Goal: Information Seeking & Learning: Learn about a topic

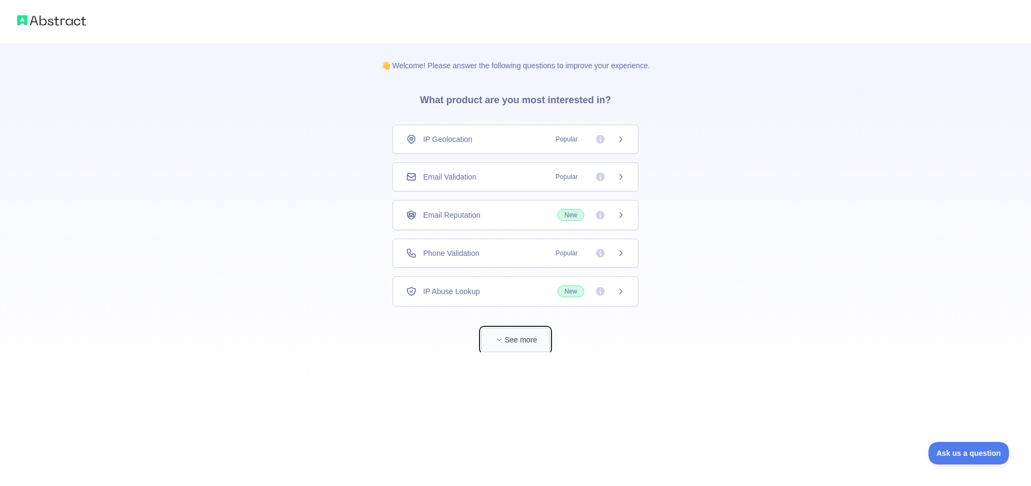
click at [512, 338] on button "See more" at bounding box center [515, 340] width 69 height 24
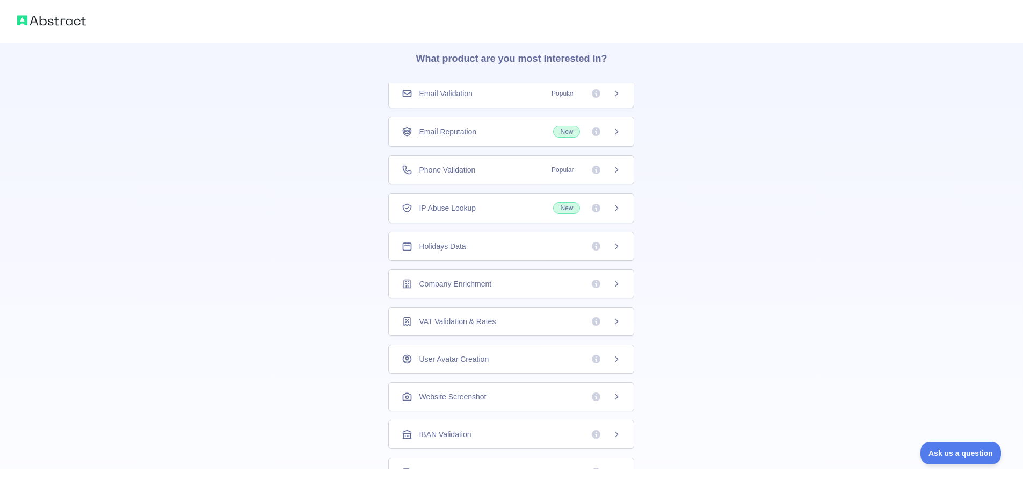
scroll to position [64, 0]
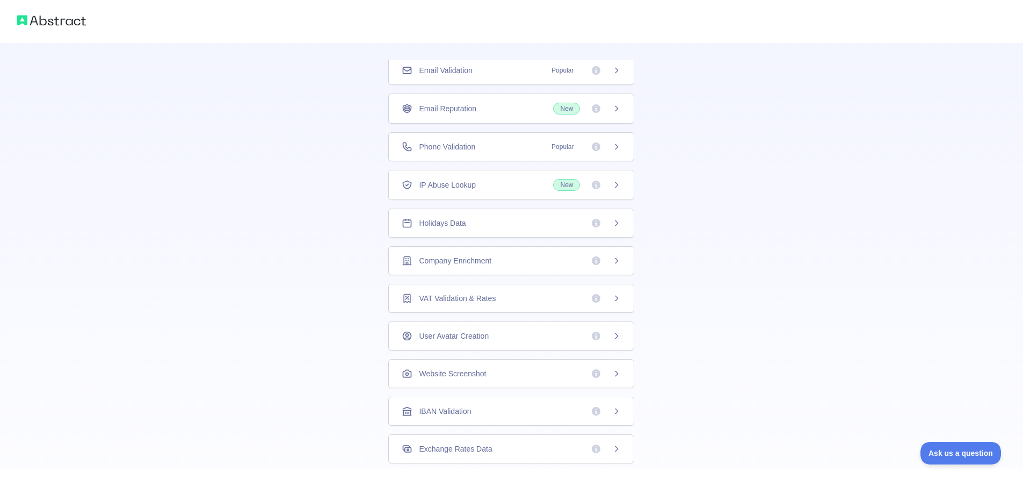
click at [515, 269] on div "Company Enrichment" at bounding box center [511, 260] width 246 height 29
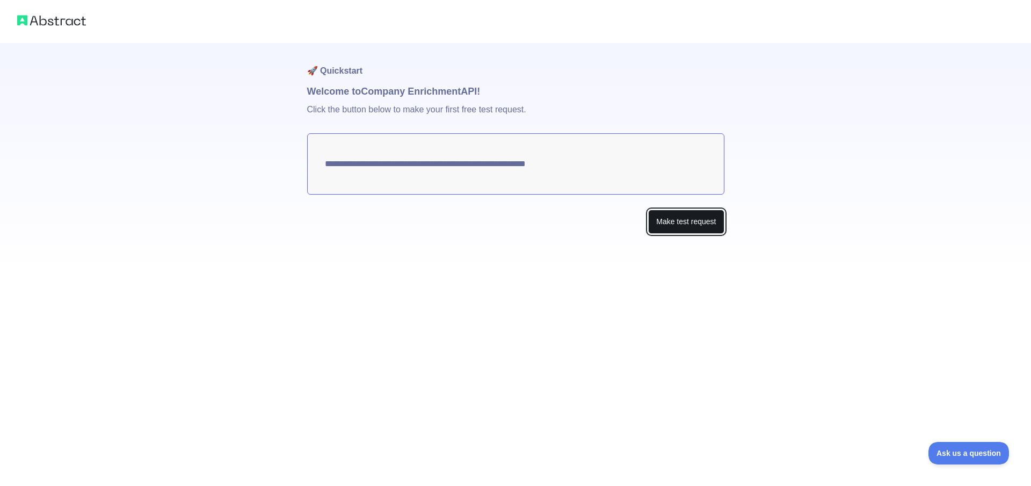
click at [699, 226] on button "Make test request" at bounding box center [686, 222] width 76 height 24
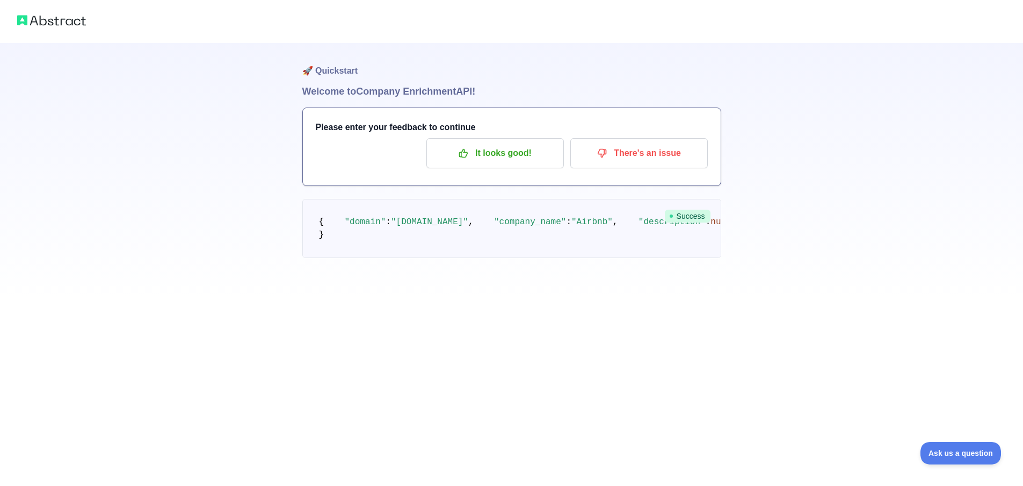
click at [310, 229] on pre "{ "domain" : "[DOMAIN_NAME]" , "company_name" : "Airbnb" , "description" : null…" at bounding box center [511, 228] width 419 height 59
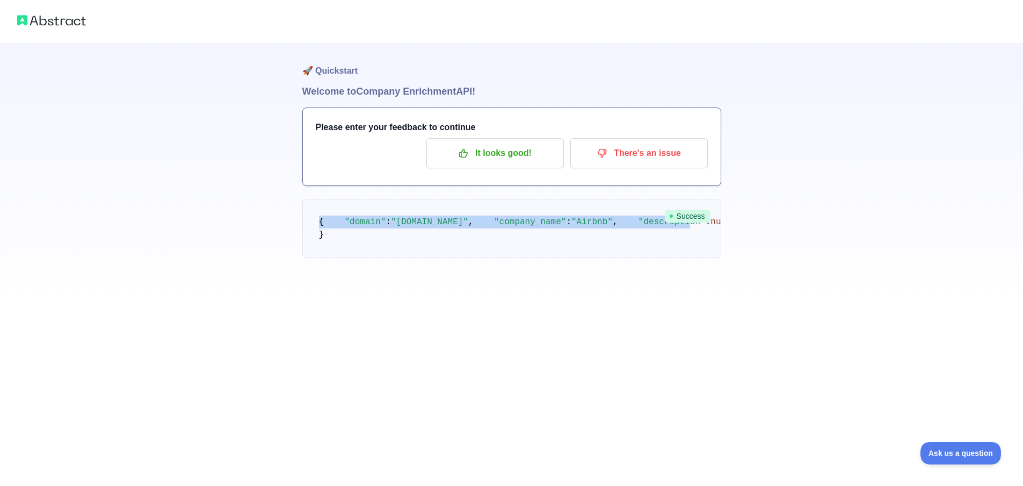
drag, startPoint x: 310, startPoint y: 224, endPoint x: 428, endPoint y: 265, distance: 124.2
click at [409, 258] on pre "{ "domain" : "[DOMAIN_NAME]" , "company_name" : "Airbnb" , "description" : null…" at bounding box center [511, 228] width 419 height 59
click at [442, 258] on pre "{ "domain" : "[DOMAIN_NAME]" , "company_name" : "Airbnb" , "description" : null…" at bounding box center [511, 228] width 419 height 59
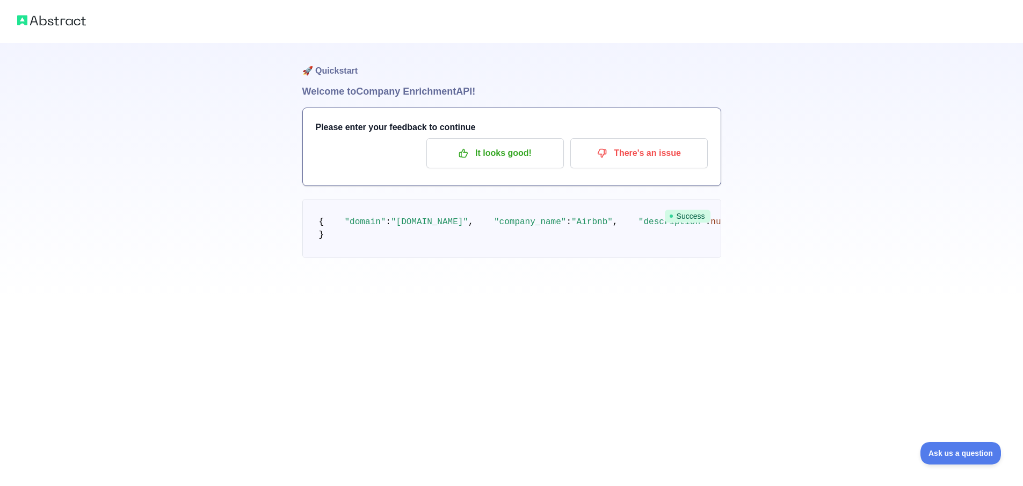
click at [442, 258] on pre "{ "domain" : "[DOMAIN_NAME]" , "company_name" : "Airbnb" , "description" : null…" at bounding box center [511, 228] width 419 height 59
click at [555, 256] on pre "{ "domain" : "[DOMAIN_NAME]" , "company_name" : "Airbnb" , "description" : null…" at bounding box center [511, 228] width 419 height 59
click at [532, 252] on pre "{ "domain" : "[DOMAIN_NAME]" , "company_name" : "Airbnb" , "description" : null…" at bounding box center [511, 228] width 419 height 59
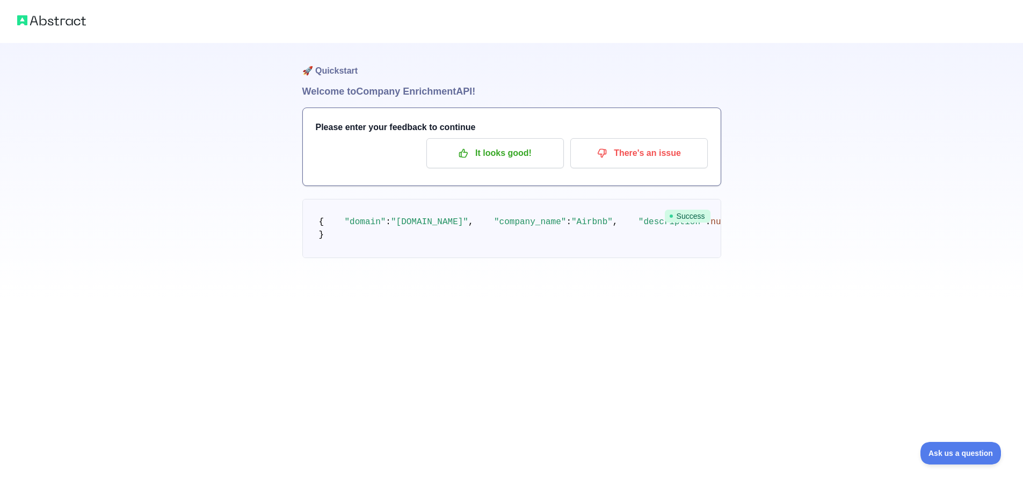
click at [494, 227] on span ""company_name"" at bounding box center [530, 222] width 72 height 10
click at [330, 226] on pre "{ "domain" : "[DOMAIN_NAME]" , "company_name" : "Airbnb" , "description" : null…" at bounding box center [511, 228] width 419 height 59
click at [357, 227] on span ""domain"" at bounding box center [365, 222] width 41 height 10
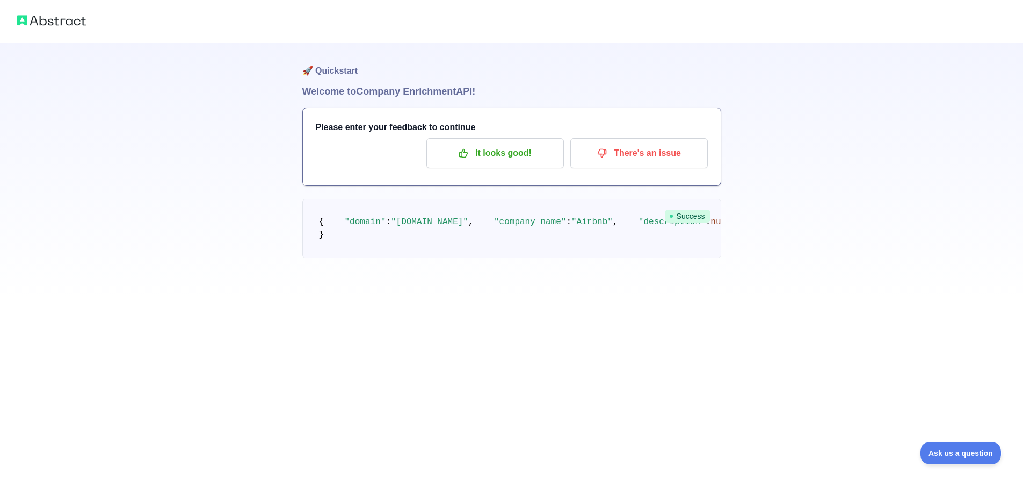
click at [414, 227] on span ""[DOMAIN_NAME]"" at bounding box center [429, 222] width 77 height 10
click at [427, 227] on span ""[DOMAIN_NAME]"" at bounding box center [429, 222] width 77 height 10
